Goal: Transaction & Acquisition: Book appointment/travel/reservation

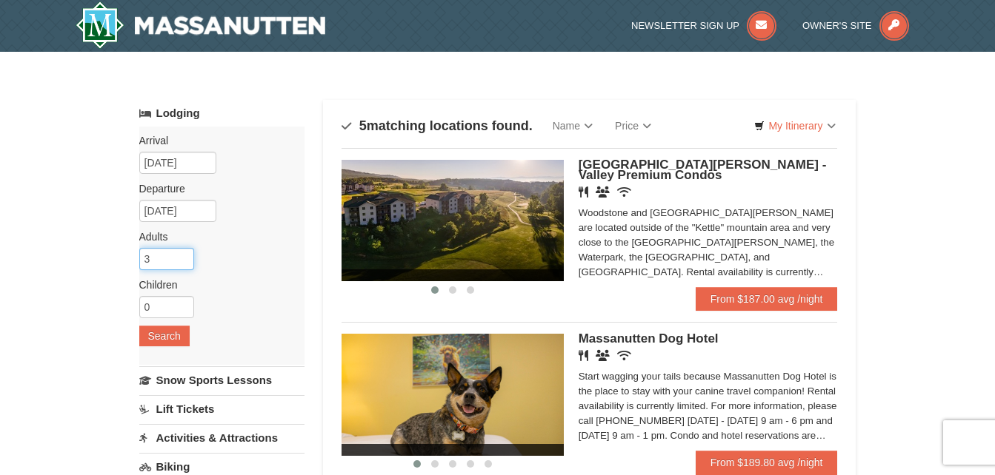
click at [181, 255] on input "3" at bounding box center [166, 259] width 55 height 22
type input "4"
click at [181, 255] on input "4" at bounding box center [166, 259] width 55 height 22
click at [182, 305] on input "1" at bounding box center [166, 307] width 55 height 22
click at [182, 305] on input "2" at bounding box center [166, 307] width 55 height 22
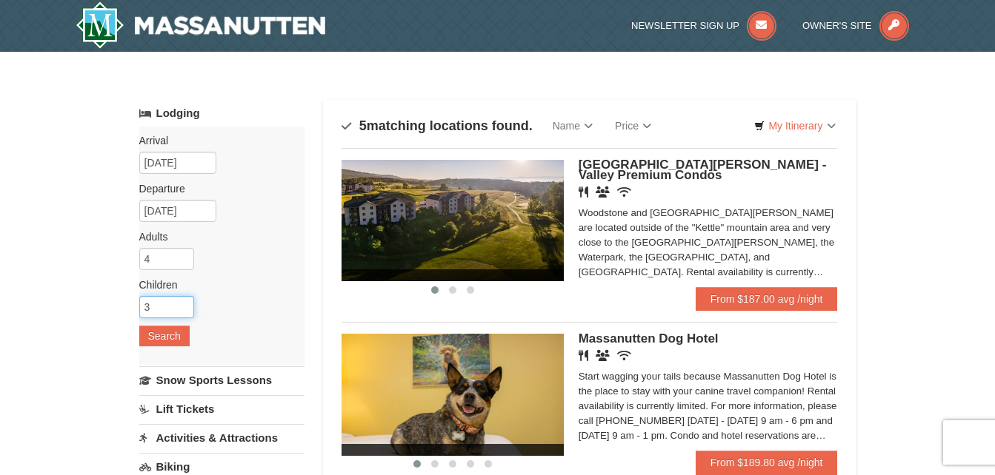
type input "3"
click at [182, 305] on input "3" at bounding box center [166, 307] width 55 height 22
click at [169, 335] on button "Search" at bounding box center [164, 336] width 50 height 21
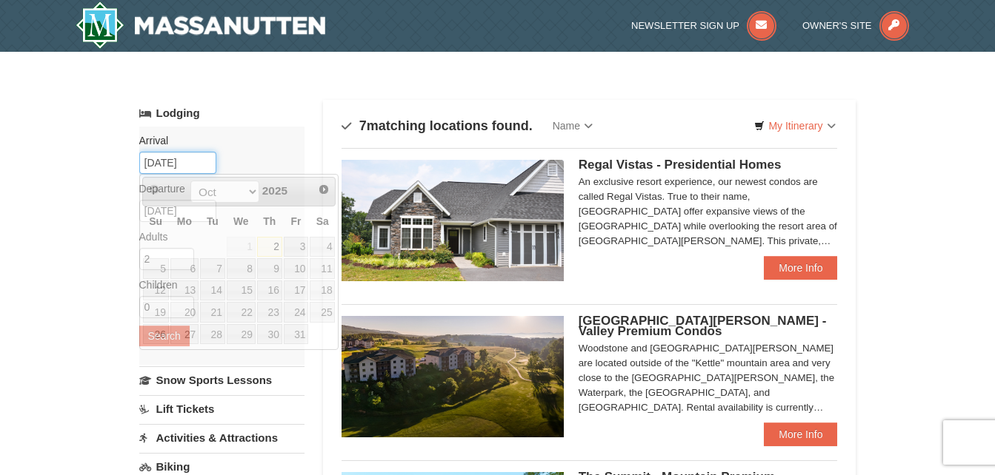
click at [170, 160] on input "10/02/2025" at bounding box center [177, 163] width 77 height 22
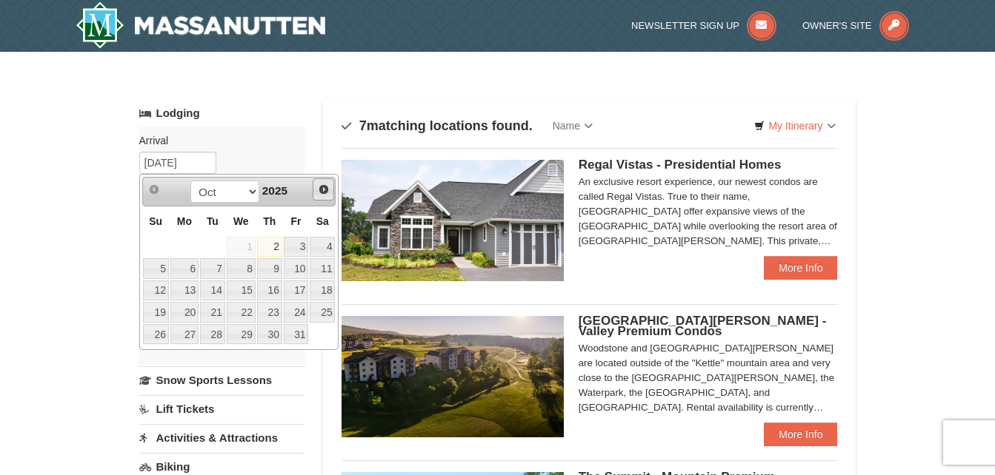
click at [321, 192] on span "Next" at bounding box center [324, 190] width 12 height 12
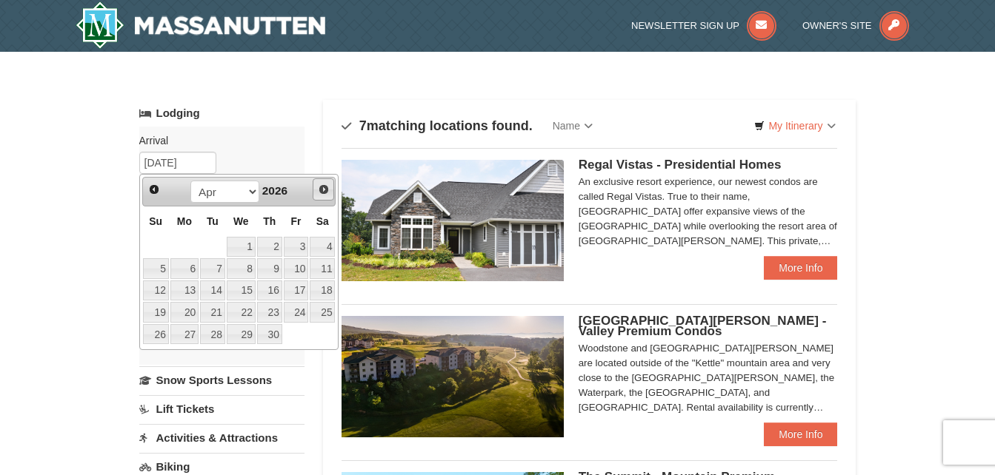
click at [321, 192] on span "Next" at bounding box center [324, 190] width 12 height 12
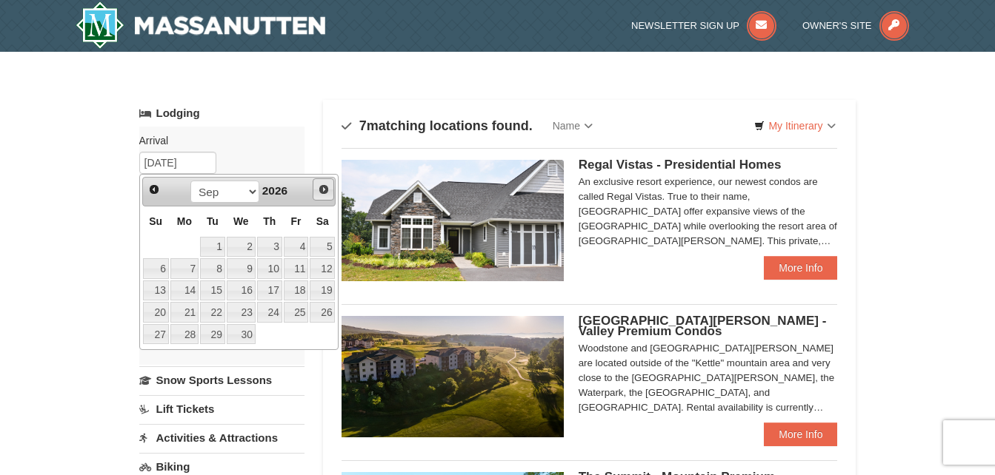
click at [321, 192] on span "Next" at bounding box center [324, 190] width 12 height 12
click at [155, 191] on span "Prev" at bounding box center [154, 190] width 12 height 12
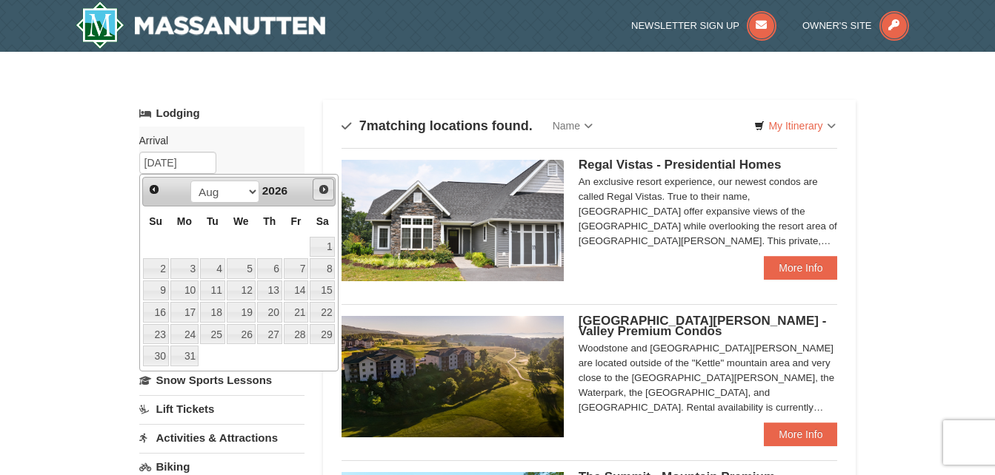
click at [318, 197] on link "Next" at bounding box center [324, 189] width 22 height 22
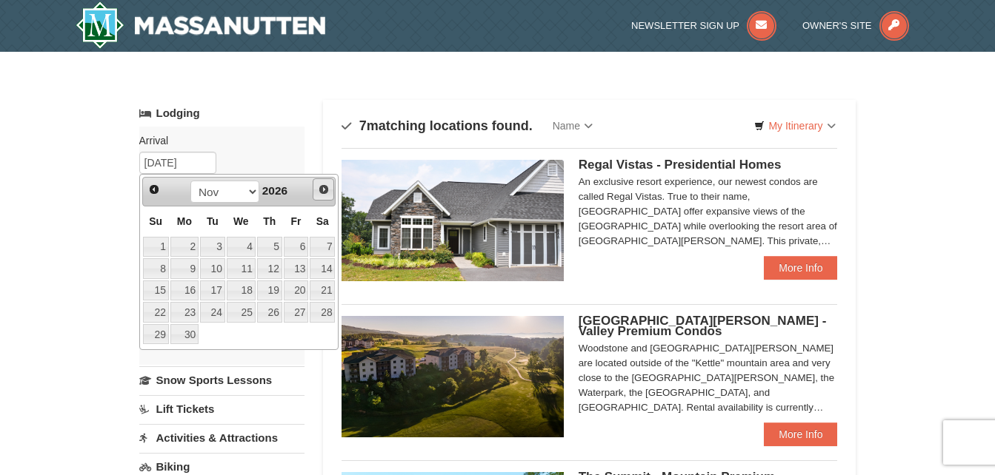
click at [318, 197] on link "Next" at bounding box center [324, 189] width 22 height 22
click at [170, 289] on link "15" at bounding box center [184, 291] width 28 height 21
type input "[DATE]"
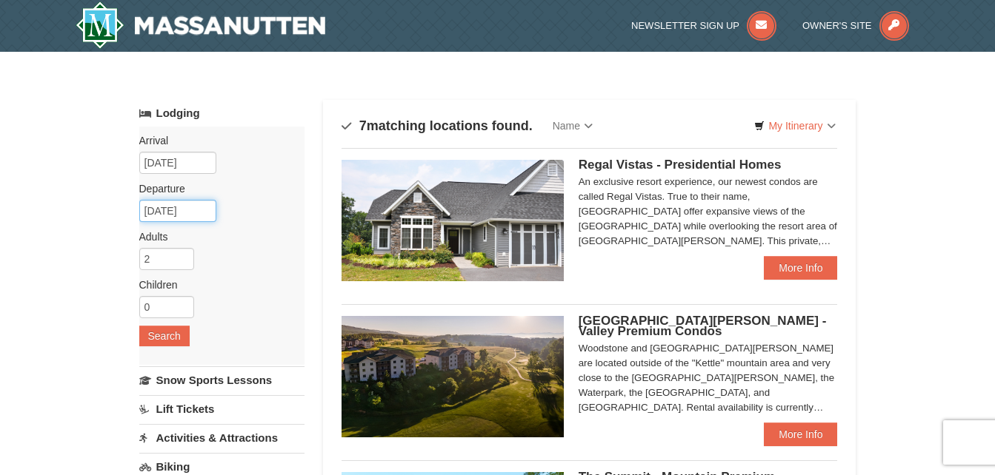
click at [173, 216] on input "02/16/2027" at bounding box center [177, 211] width 77 height 22
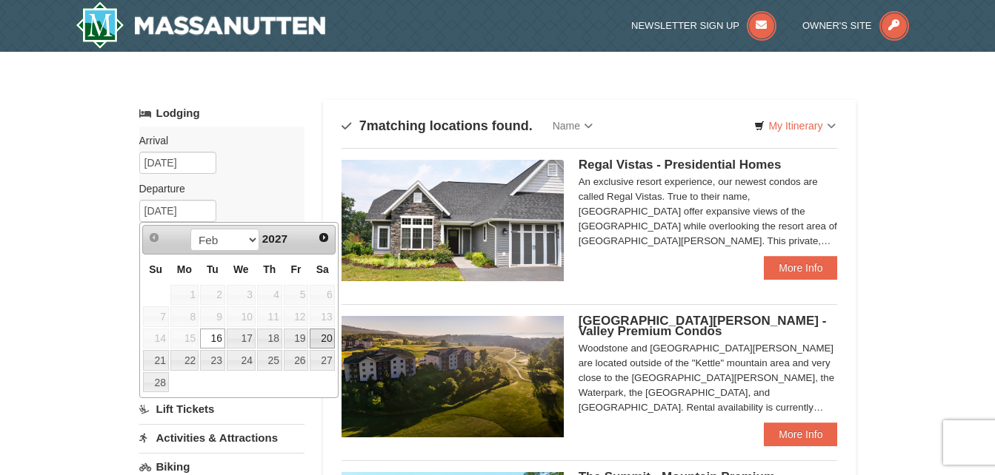
click at [324, 339] on link "20" at bounding box center [322, 339] width 25 height 21
type input "[DATE]"
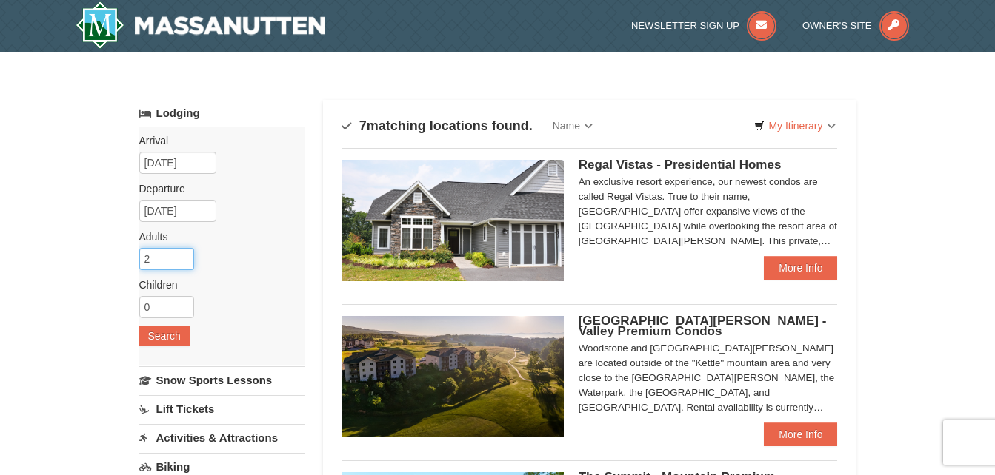
click at [168, 265] on input "2" at bounding box center [166, 259] width 55 height 22
click at [181, 255] on input "3" at bounding box center [166, 259] width 55 height 22
type input "4"
click at [181, 255] on input "4" at bounding box center [166, 259] width 55 height 22
drag, startPoint x: 164, startPoint y: 298, endPoint x: 182, endPoint y: 304, distance: 18.7
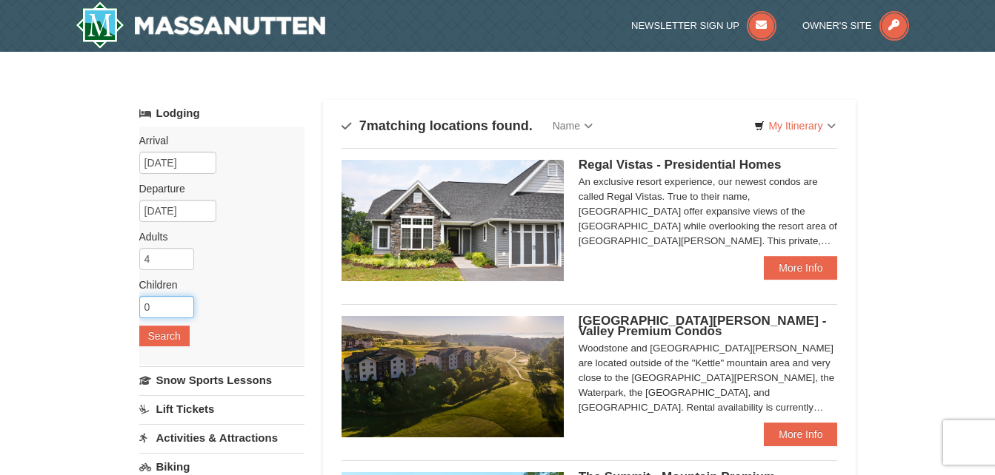
click at [182, 304] on input "0" at bounding box center [166, 307] width 55 height 22
click at [182, 304] on input "1" at bounding box center [166, 307] width 55 height 22
click at [182, 304] on input "2" at bounding box center [166, 307] width 55 height 22
click at [182, 304] on input "3" at bounding box center [166, 307] width 55 height 22
type input "4"
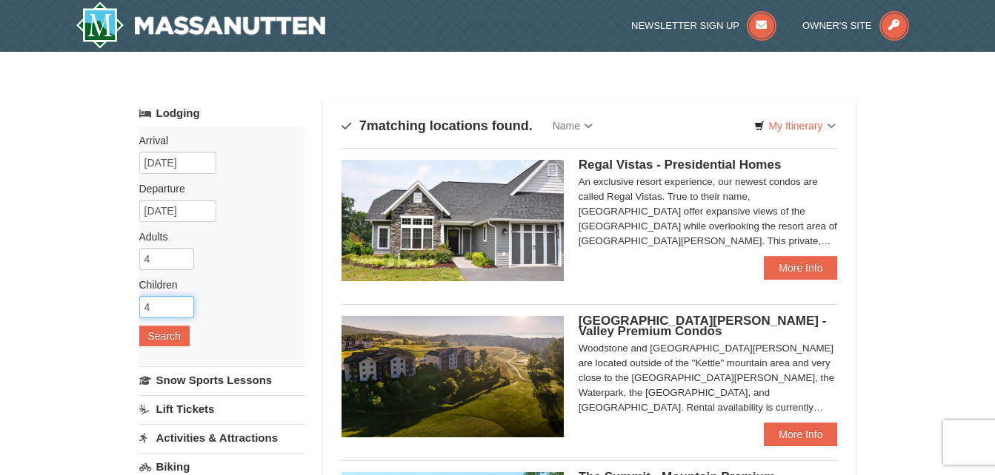
click at [182, 304] on input "4" at bounding box center [166, 307] width 55 height 22
click at [170, 333] on button "Search" at bounding box center [164, 336] width 50 height 21
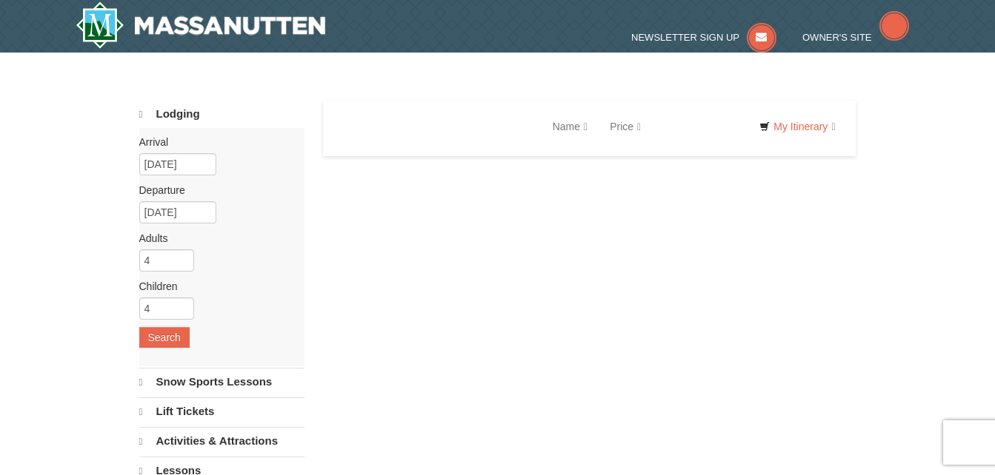
select select "10"
